Goal: Find specific page/section: Find specific page/section

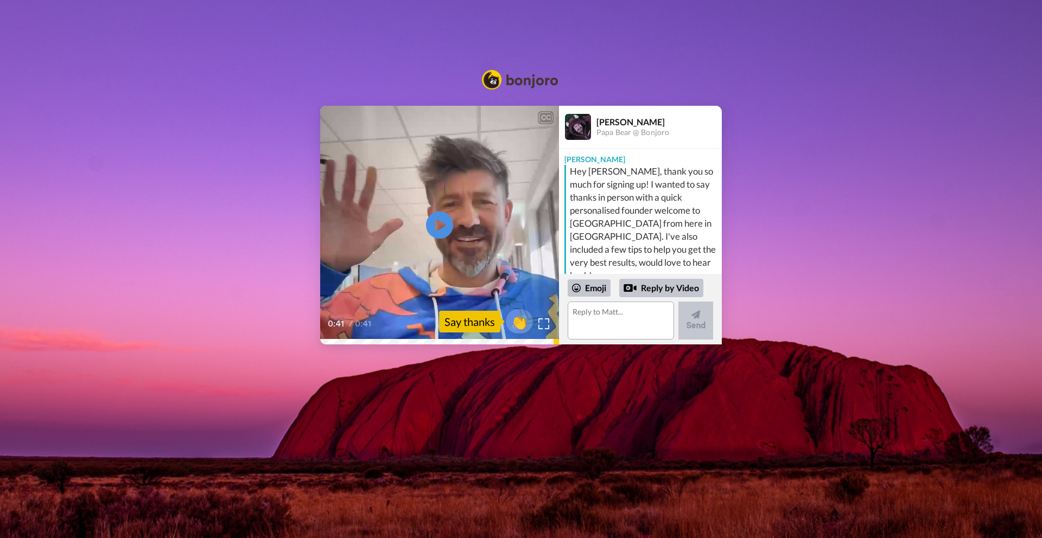
scroll to position [286, 0]
